Goal: Go to known website: Access a specific website the user already knows

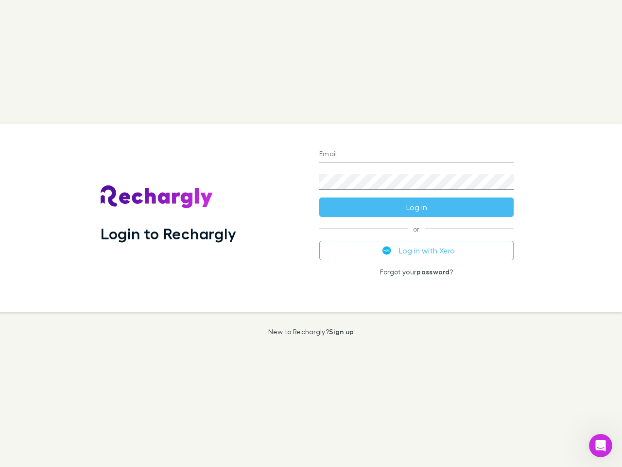
click at [311, 233] on div "Login to Rechargly" at bounding box center [202, 218] width 219 height 189
click at [417, 155] on input "Email" at bounding box center [416, 155] width 195 height 16
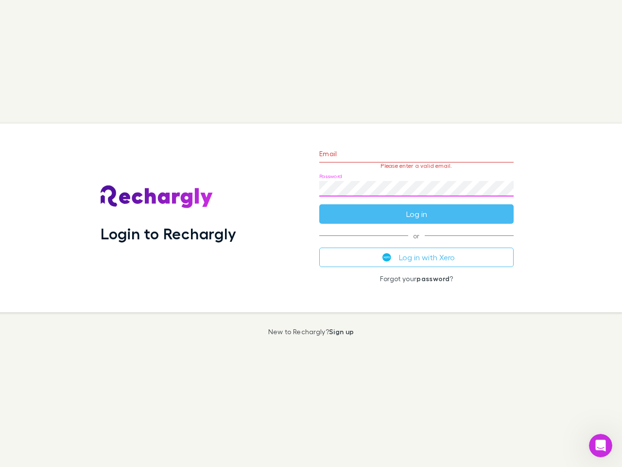
click at [417, 207] on form "Email Please enter a valid email. Password Log in" at bounding box center [416, 181] width 195 height 85
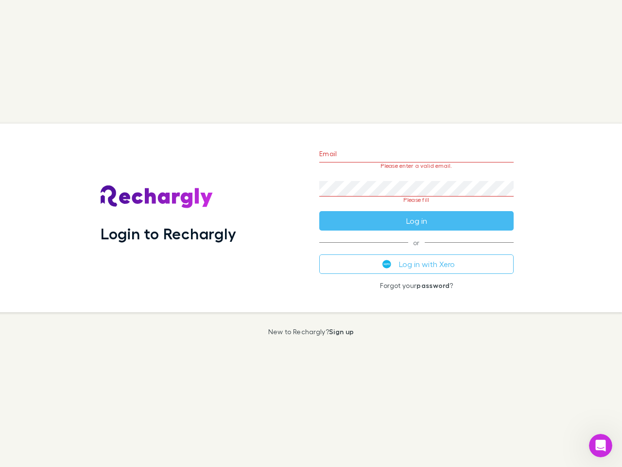
click at [417, 250] on div "Email Please enter a valid email. Password Please fill Log in or Log in with Xe…" at bounding box center [417, 218] width 210 height 189
click at [601, 445] on icon "Open Intercom Messenger" at bounding box center [601, 446] width 16 height 16
